Goal: Navigation & Orientation: Find specific page/section

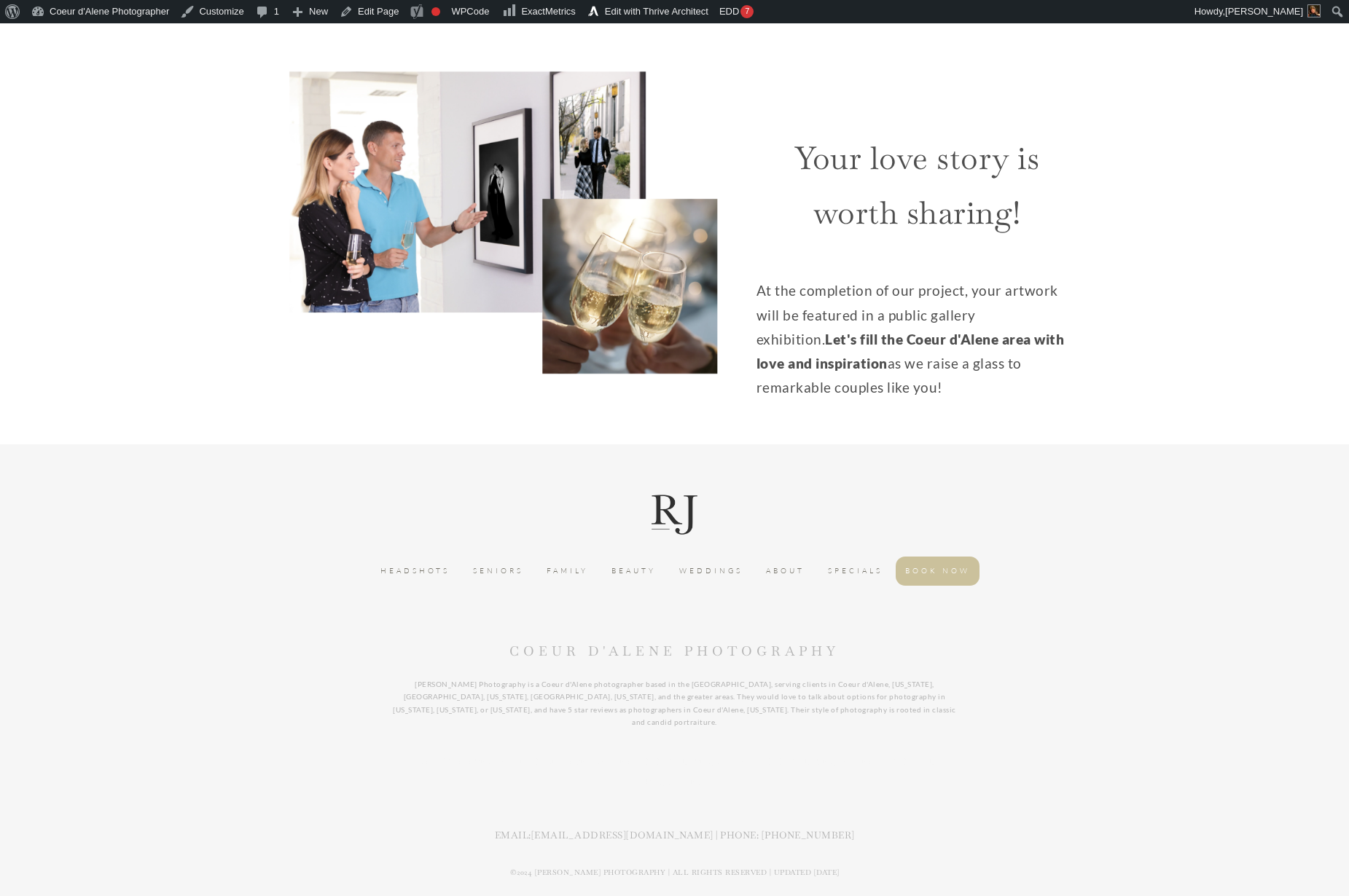
scroll to position [997, 0]
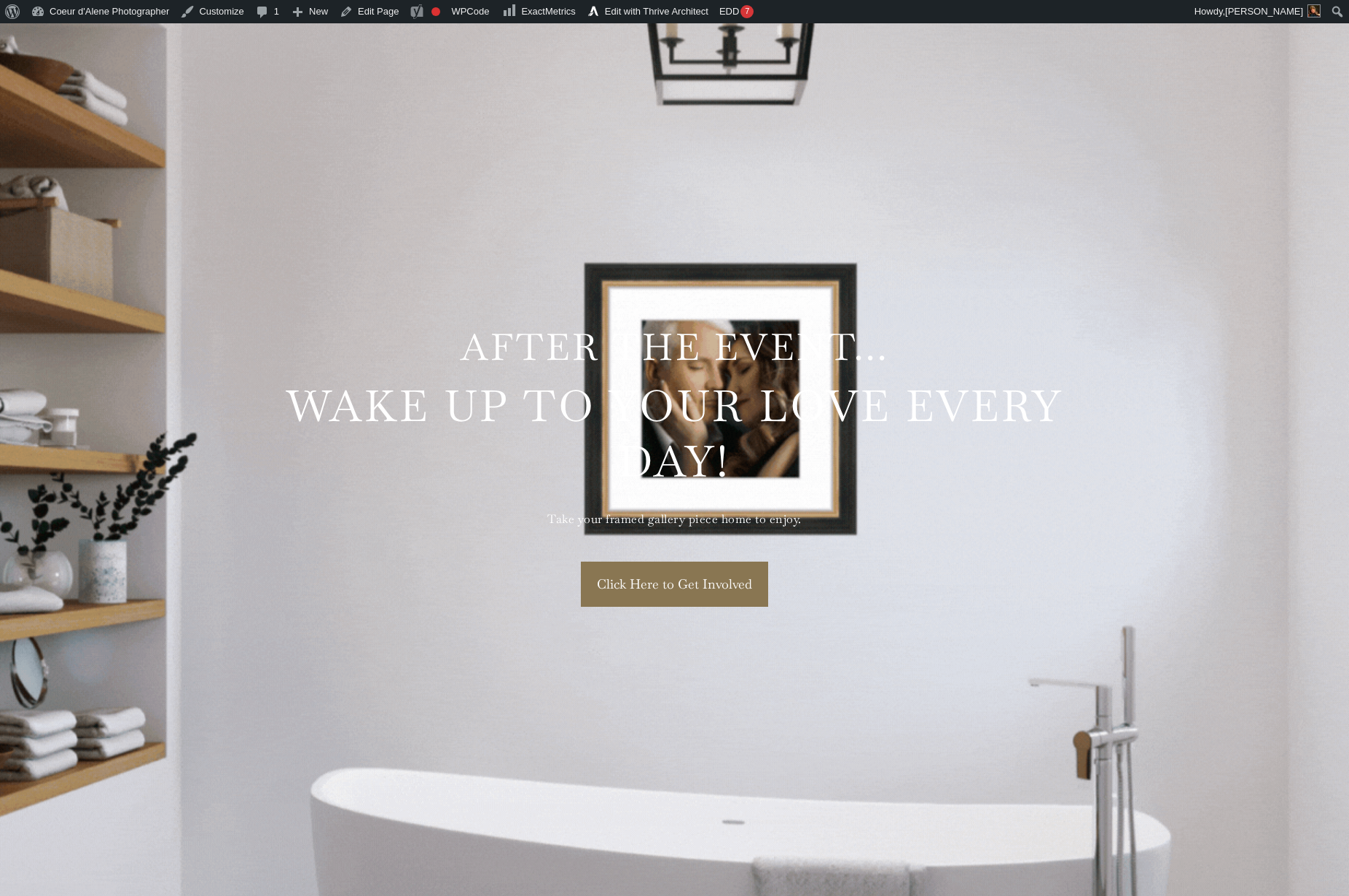
scroll to position [1460, 0]
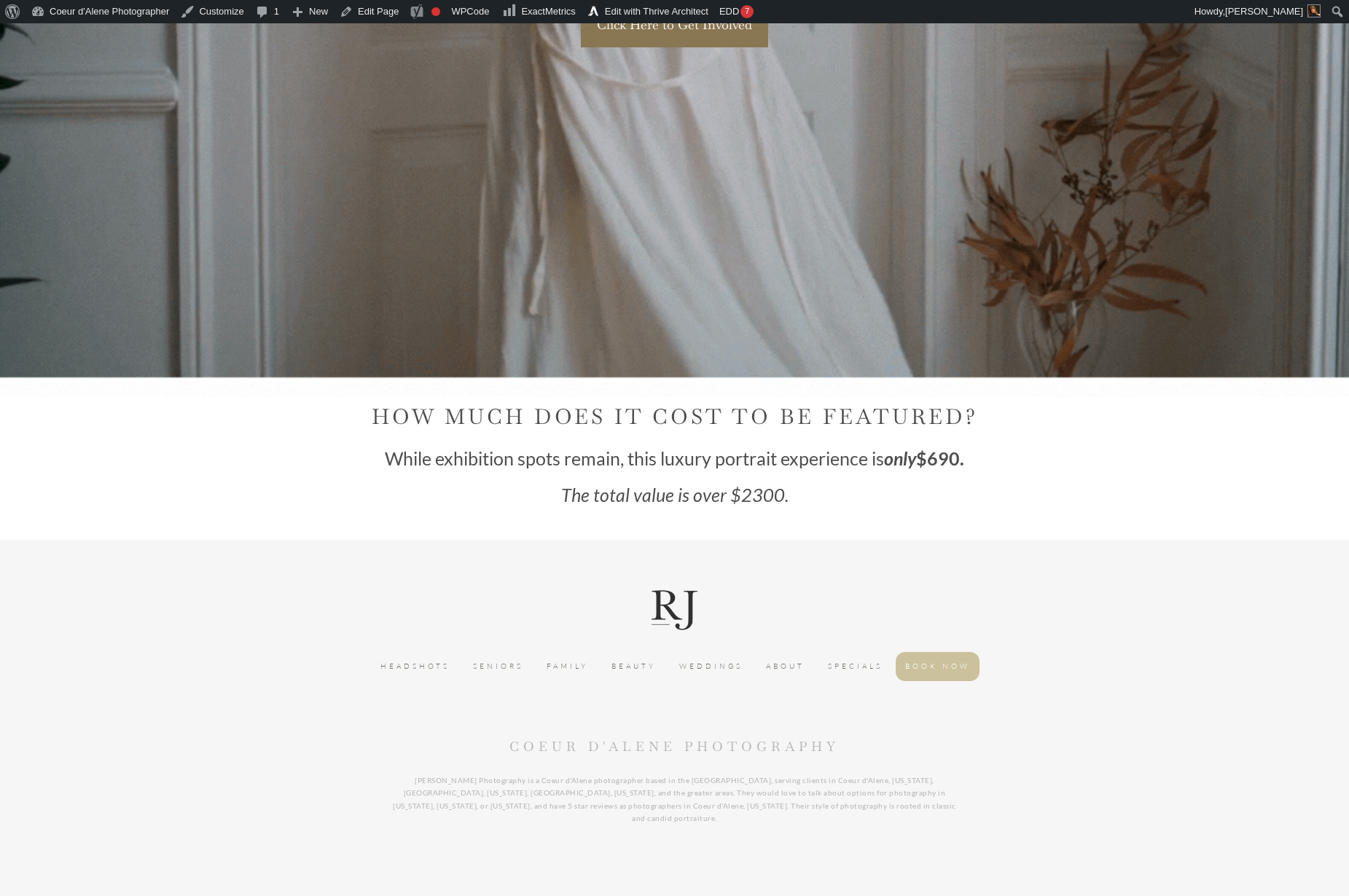
scroll to position [2019, 0]
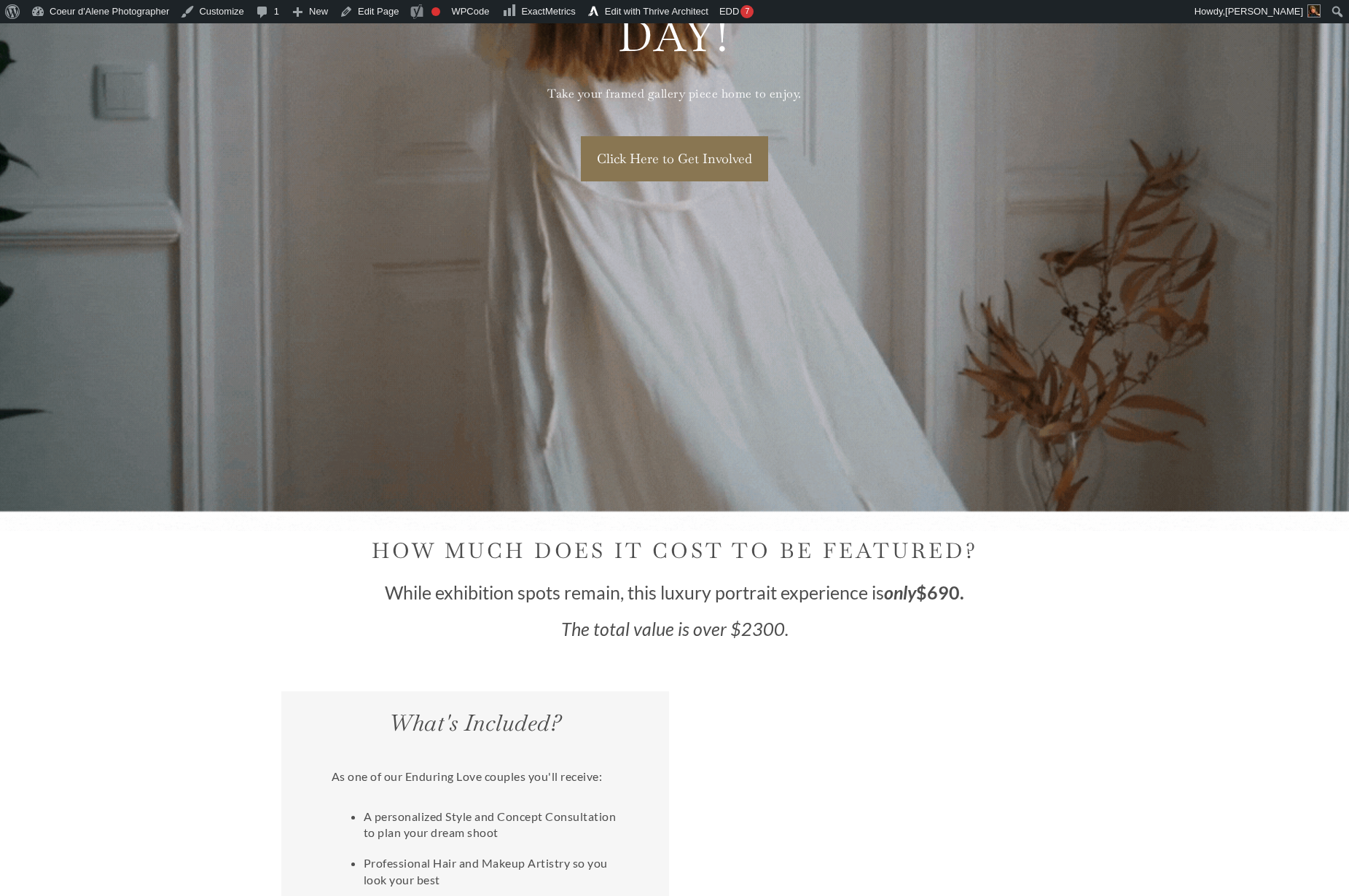
scroll to position [1887, 0]
